Goal: Transaction & Acquisition: Purchase product/service

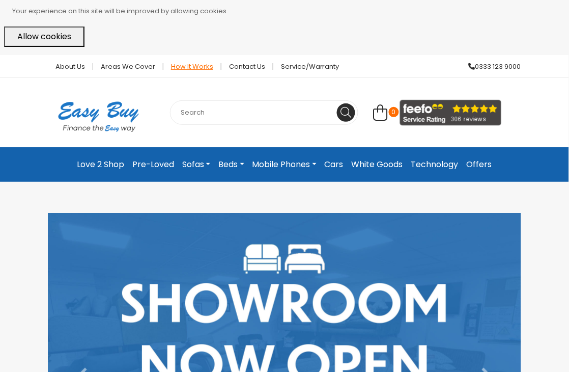
click at [181, 68] on link "How it works" at bounding box center [192, 66] width 58 height 7
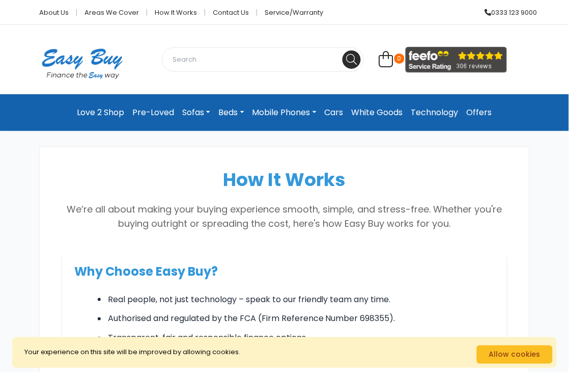
click at [294, 118] on link "Mobile Phones" at bounding box center [284, 112] width 72 height 20
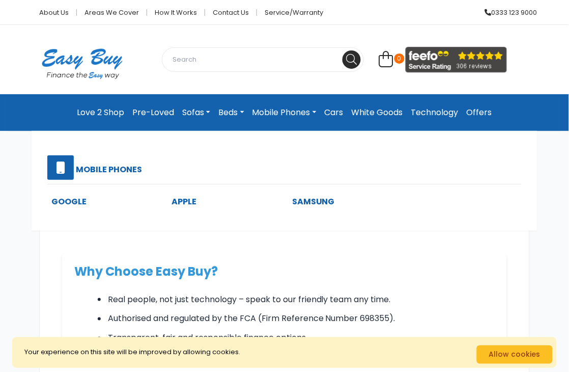
click at [294, 115] on link "Mobile Phones" at bounding box center [284, 112] width 72 height 20
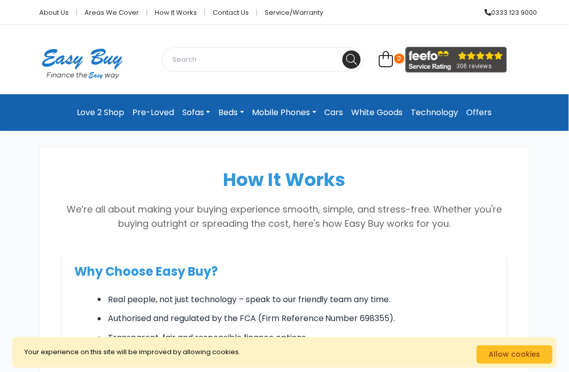
click at [287, 105] on link "Mobile Phones" at bounding box center [284, 112] width 72 height 20
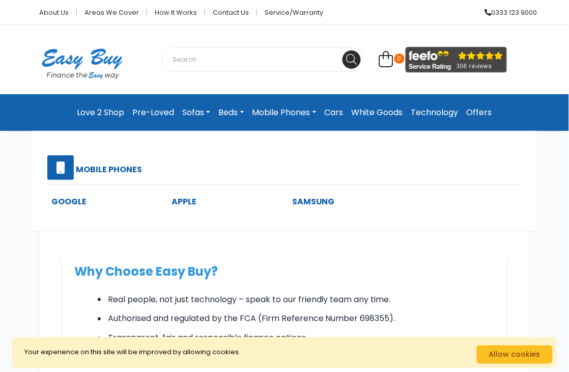
click at [287, 105] on link "Mobile Phones" at bounding box center [284, 112] width 72 height 20
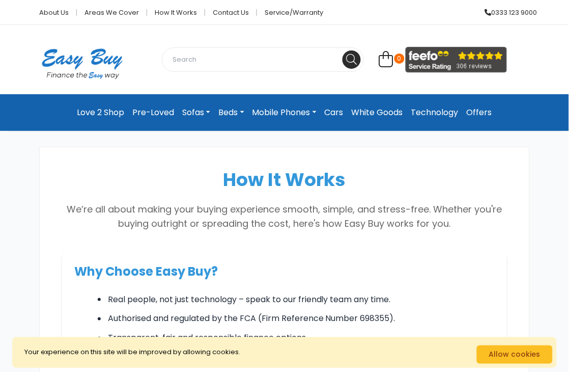
click at [287, 105] on link "Mobile Phones" at bounding box center [284, 112] width 72 height 20
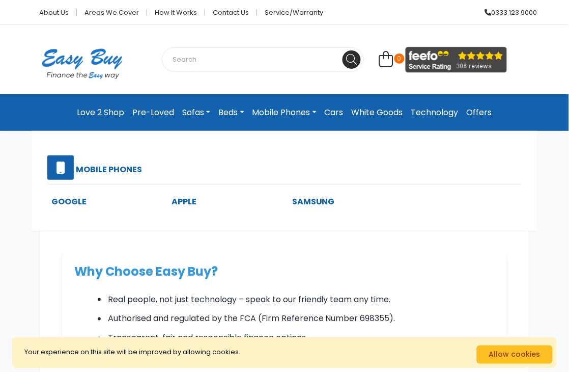
click at [307, 207] on div "Google Apple Samsung" at bounding box center [285, 207] width 482 height 22
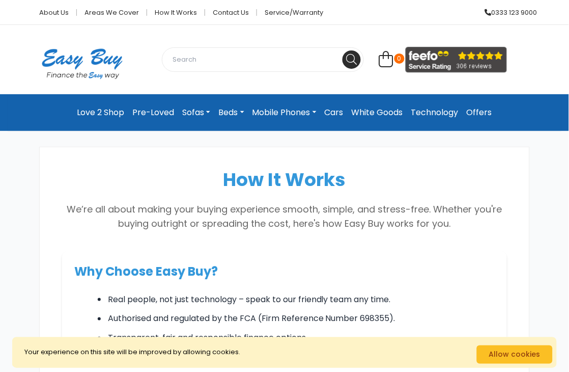
click at [296, 118] on link "Mobile Phones" at bounding box center [284, 112] width 72 height 20
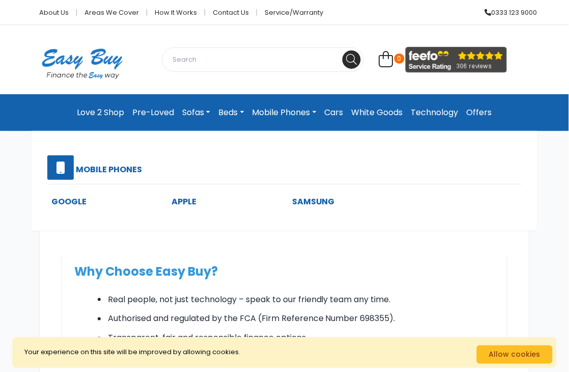
click at [296, 118] on link "Mobile Phones" at bounding box center [284, 112] width 72 height 20
